Goal: Information Seeking & Learning: Learn about a topic

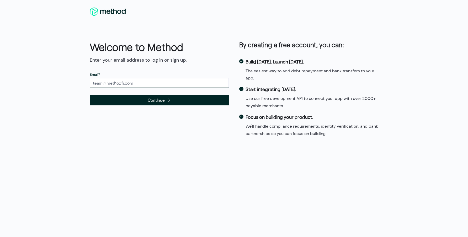
click at [106, 84] on input "text" at bounding box center [159, 83] width 139 height 10
type input "cory@highwaybenefits.com"
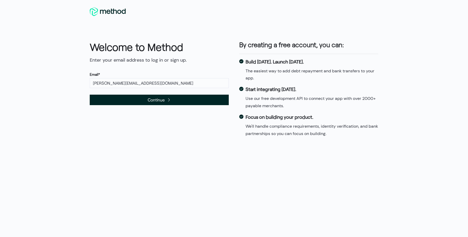
click at [112, 100] on span "Continue" at bounding box center [159, 100] width 139 height 10
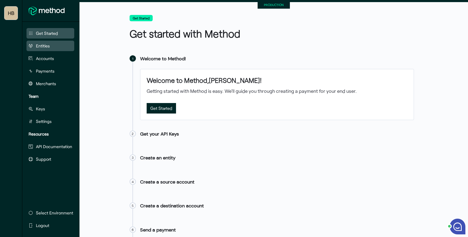
click at [48, 45] on span "Entities" at bounding box center [43, 46] width 14 height 6
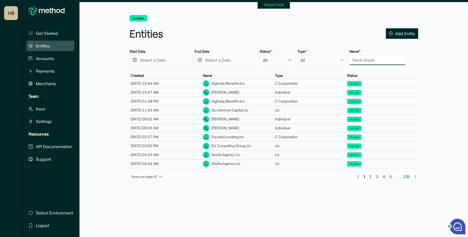
click at [361, 61] on input "text" at bounding box center [378, 60] width 56 height 10
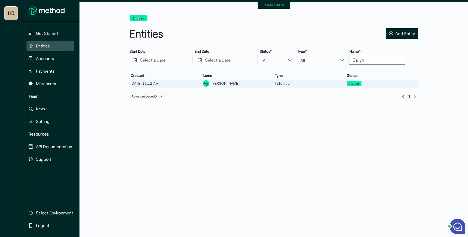
type input "Callyn"
click at [228, 81] on div "[PERSON_NAME]" at bounding box center [226, 84] width 28 height 6
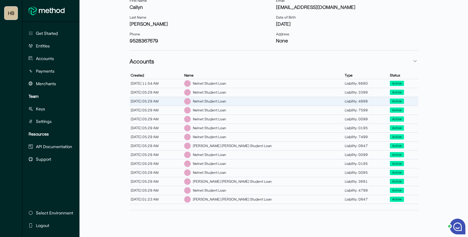
scroll to position [153, 0]
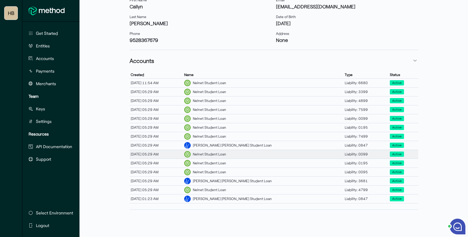
click at [265, 154] on div "Nelnet Student Loan" at bounding box center [263, 154] width 161 height 9
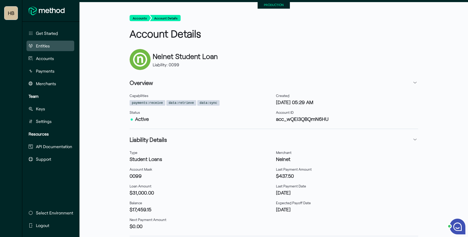
click at [47, 46] on span "Entities" at bounding box center [43, 46] width 14 height 6
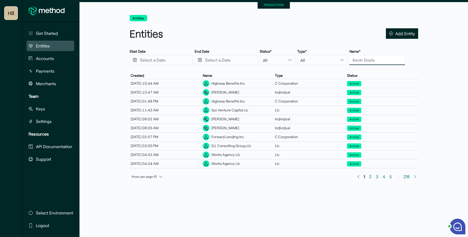
click at [350, 59] on input "text" at bounding box center [378, 60] width 56 height 10
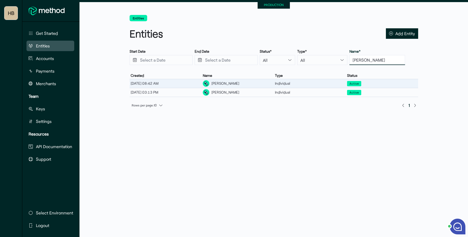
type input "[PERSON_NAME]"
click at [243, 87] on div "[PERSON_NAME]" at bounding box center [238, 83] width 72 height 9
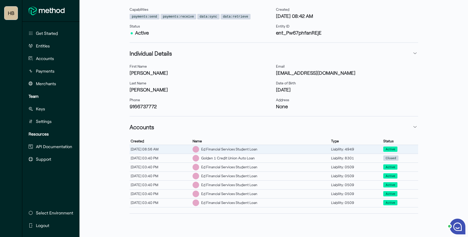
scroll to position [90, 0]
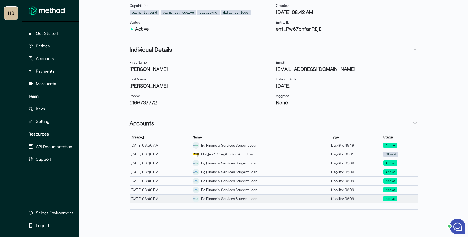
click at [250, 197] on div "Ed Financial Services Student Loan" at bounding box center [229, 199] width 56 height 6
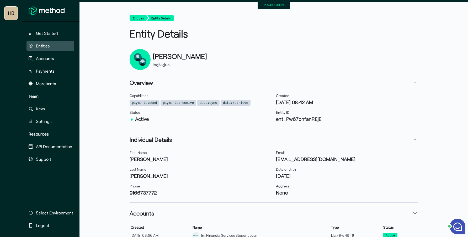
click at [43, 45] on span "Entities" at bounding box center [43, 46] width 14 height 6
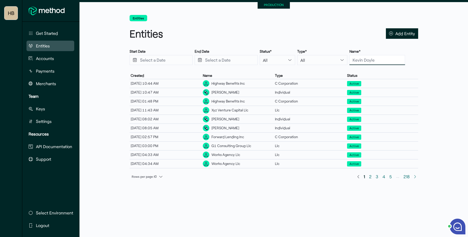
click at [350, 61] on input "text" at bounding box center [378, 60] width 56 height 10
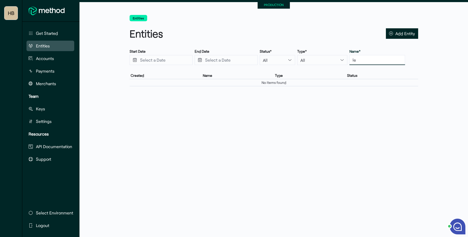
type input "l"
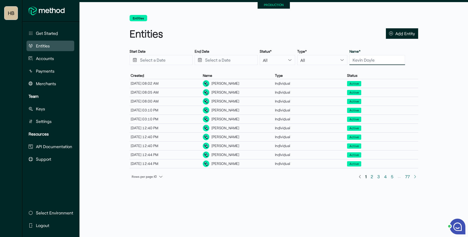
click at [368, 58] on input "text" at bounding box center [378, 60] width 56 height 10
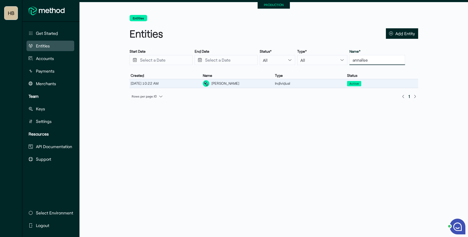
type input "annalise"
click at [225, 85] on div "[PERSON_NAME]" at bounding box center [226, 84] width 28 height 6
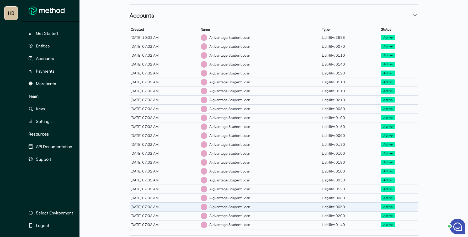
scroll to position [198, 0]
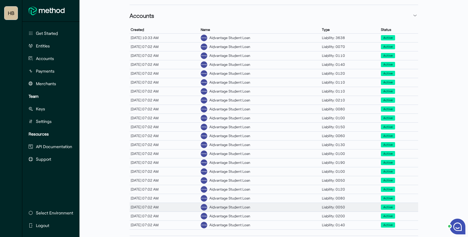
click at [250, 205] on div "Aidvantage Student Loan" at bounding box center [229, 208] width 41 height 6
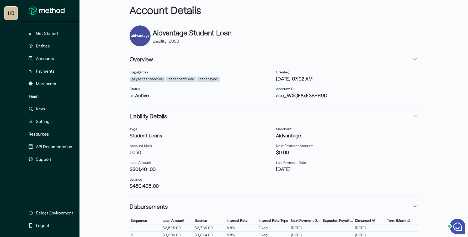
scroll to position [23, 0]
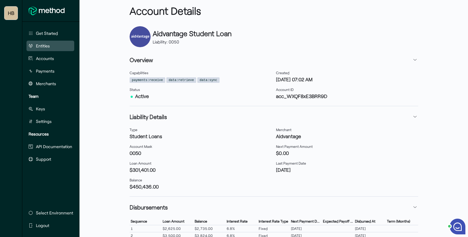
click at [41, 46] on span "Entities" at bounding box center [43, 46] width 14 height 6
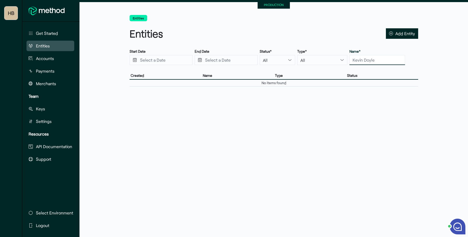
click at [350, 60] on input "text" at bounding box center [378, 60] width 56 height 10
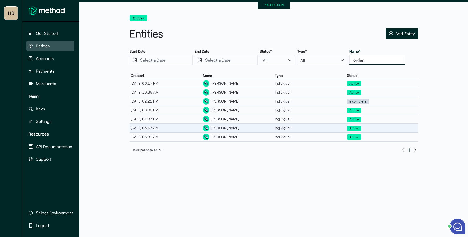
type input "jordan"
click at [239, 129] on div "[PERSON_NAME]" at bounding box center [238, 128] width 72 height 9
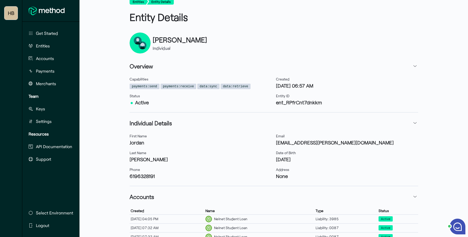
scroll to position [55, 0]
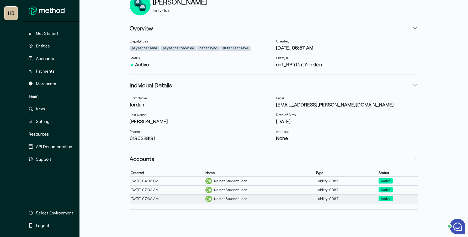
click at [261, 198] on div "Nelnet Student Loan" at bounding box center [259, 199] width 110 height 9
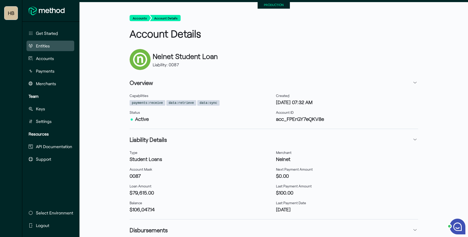
click at [43, 50] on button "Entities" at bounding box center [51, 46] width 48 height 10
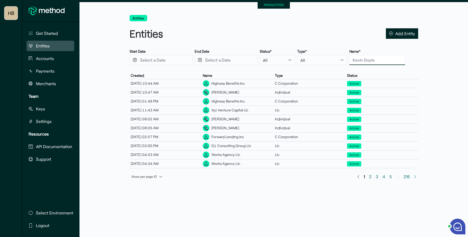
click at [355, 59] on input "text" at bounding box center [378, 60] width 56 height 10
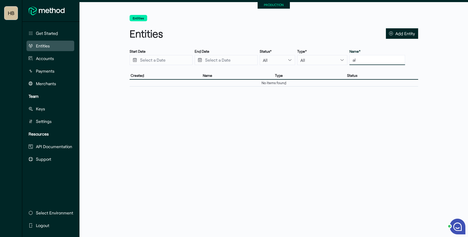
type input "a"
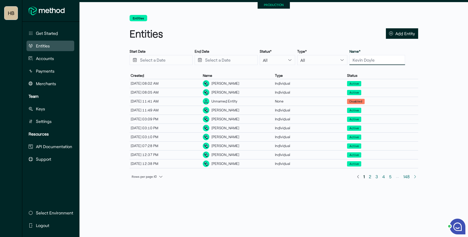
click at [363, 59] on input "text" at bounding box center [378, 60] width 56 height 10
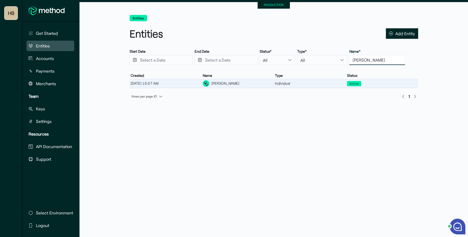
type input "[PERSON_NAME]"
click at [228, 82] on div "[PERSON_NAME]" at bounding box center [238, 83] width 72 height 9
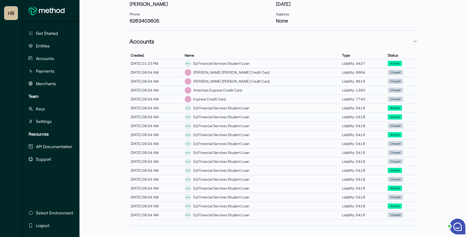
scroll to position [188, 0]
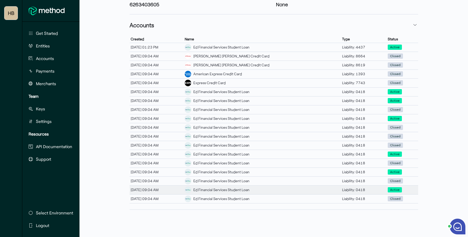
click at [294, 186] on div "Ed Financial Services Student Loan" at bounding box center [262, 190] width 157 height 9
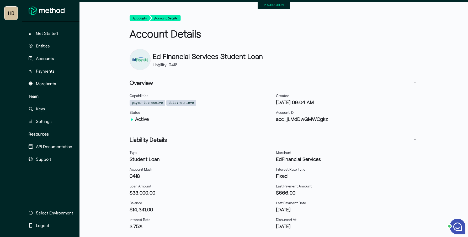
scroll to position [4, 0]
